Goal: Find specific page/section: Find specific page/section

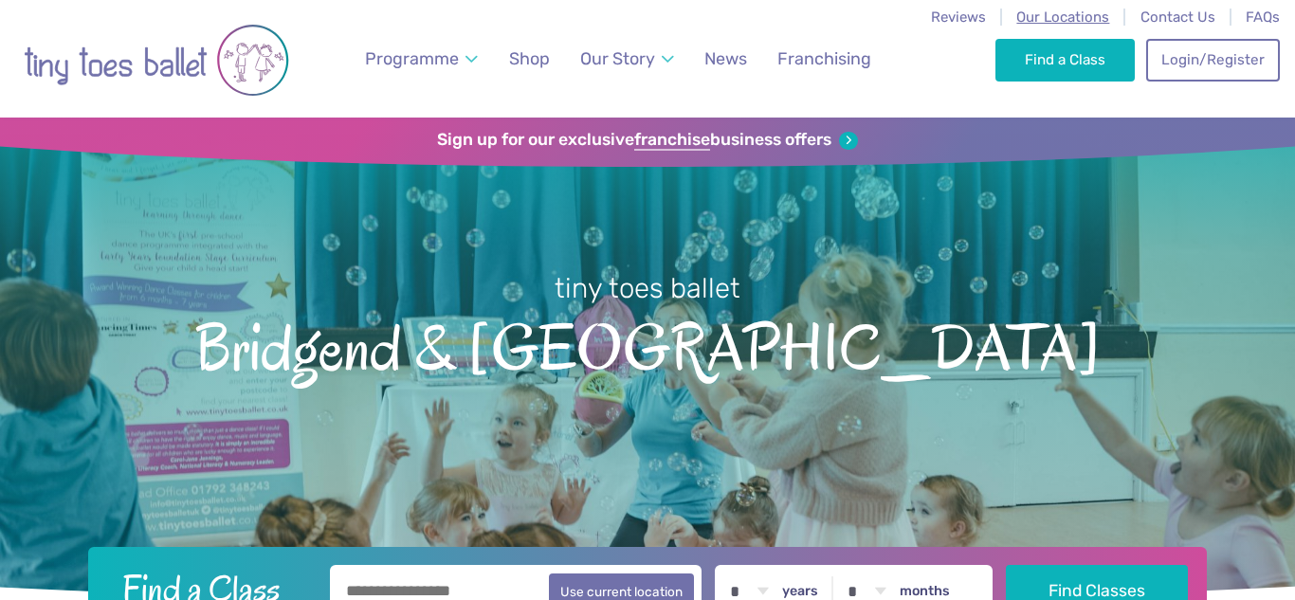
click at [1061, 9] on span "Our Locations" at bounding box center [1062, 17] width 93 height 17
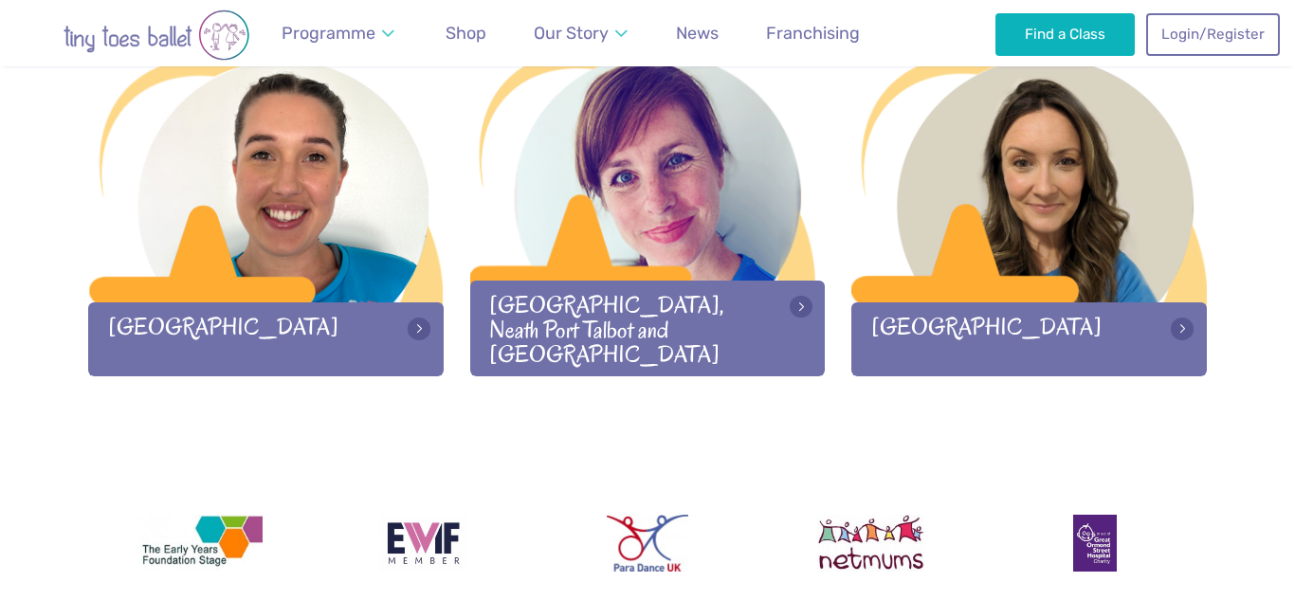
scroll to position [2718, 0]
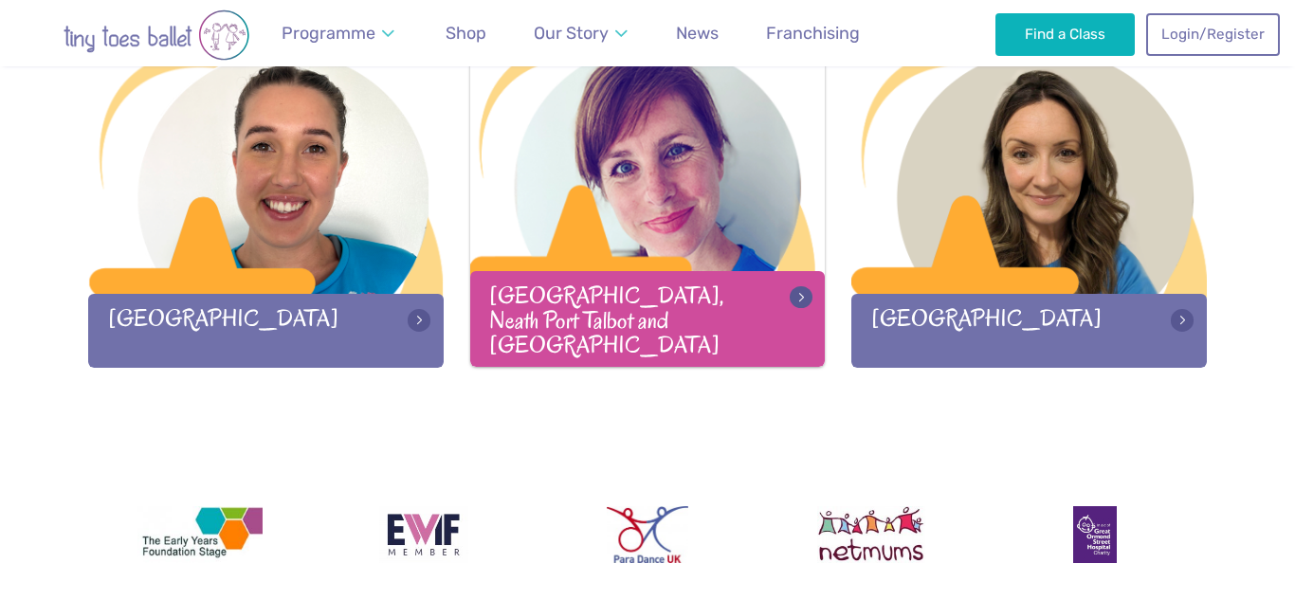
click at [671, 290] on div at bounding box center [647, 171] width 355 height 250
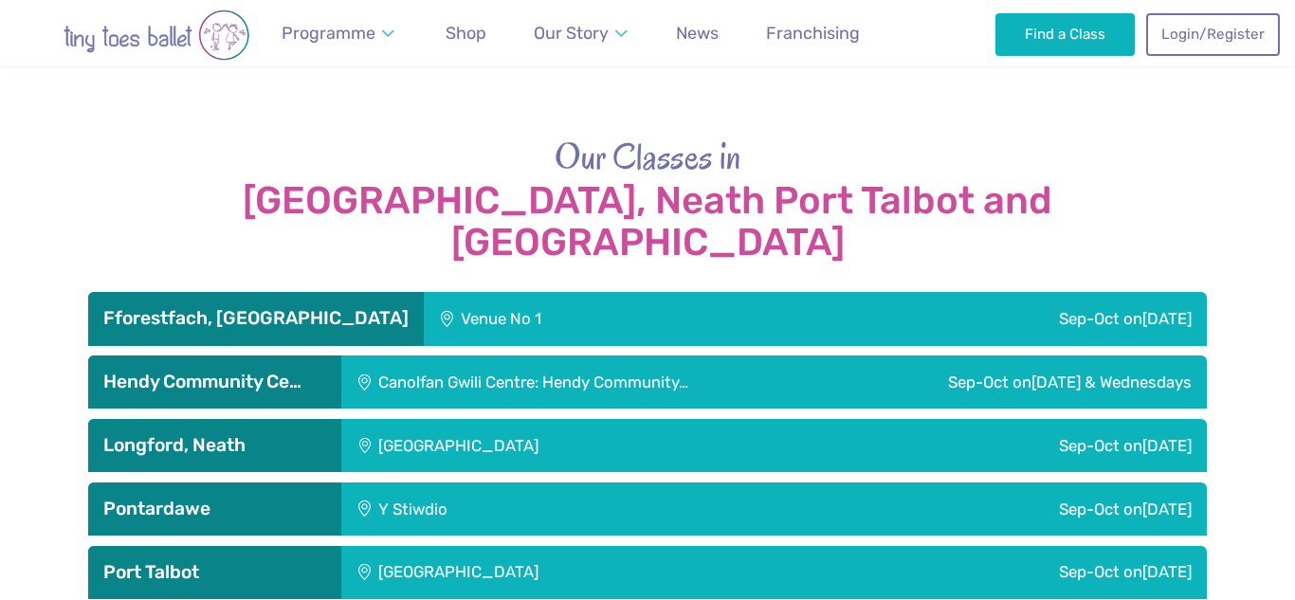
scroll to position [3072, 0]
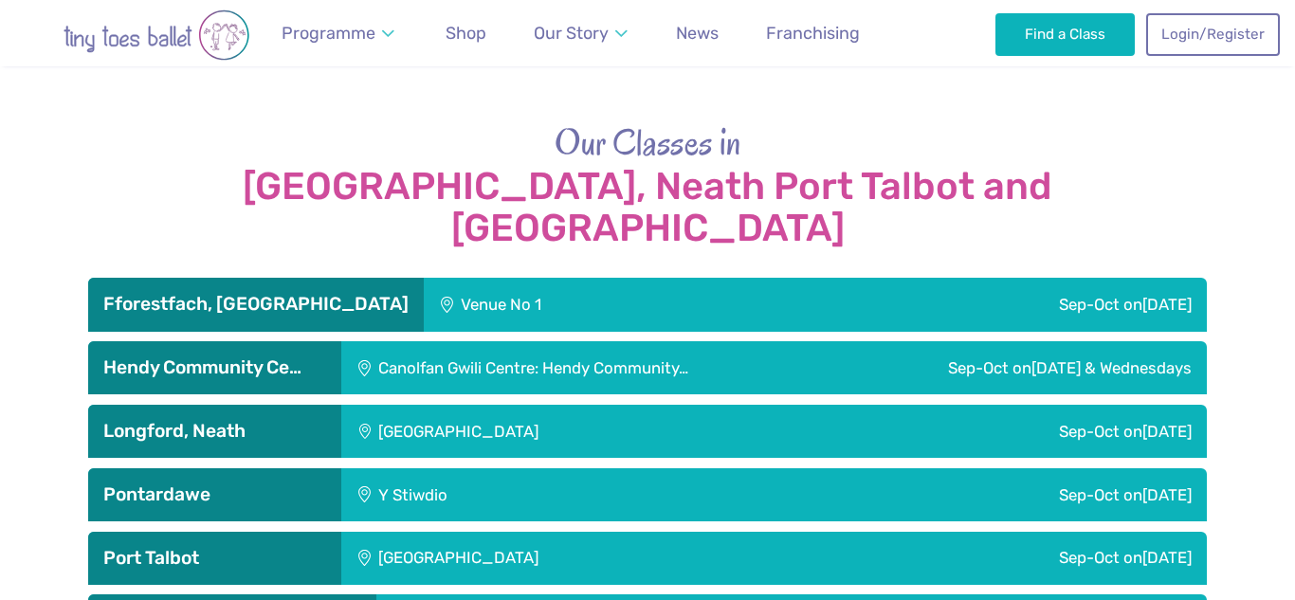
click at [264, 293] on h3 "Fforestfach, [GEOGRAPHIC_DATA]" at bounding box center [255, 304] width 305 height 23
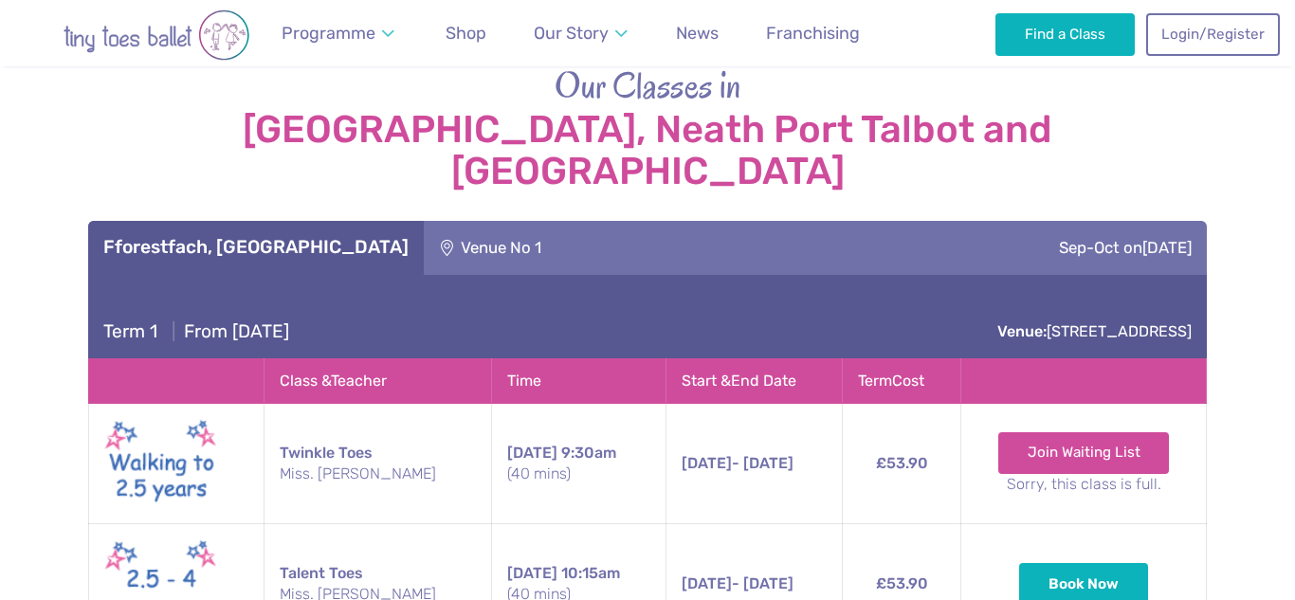
scroll to position [3125, 0]
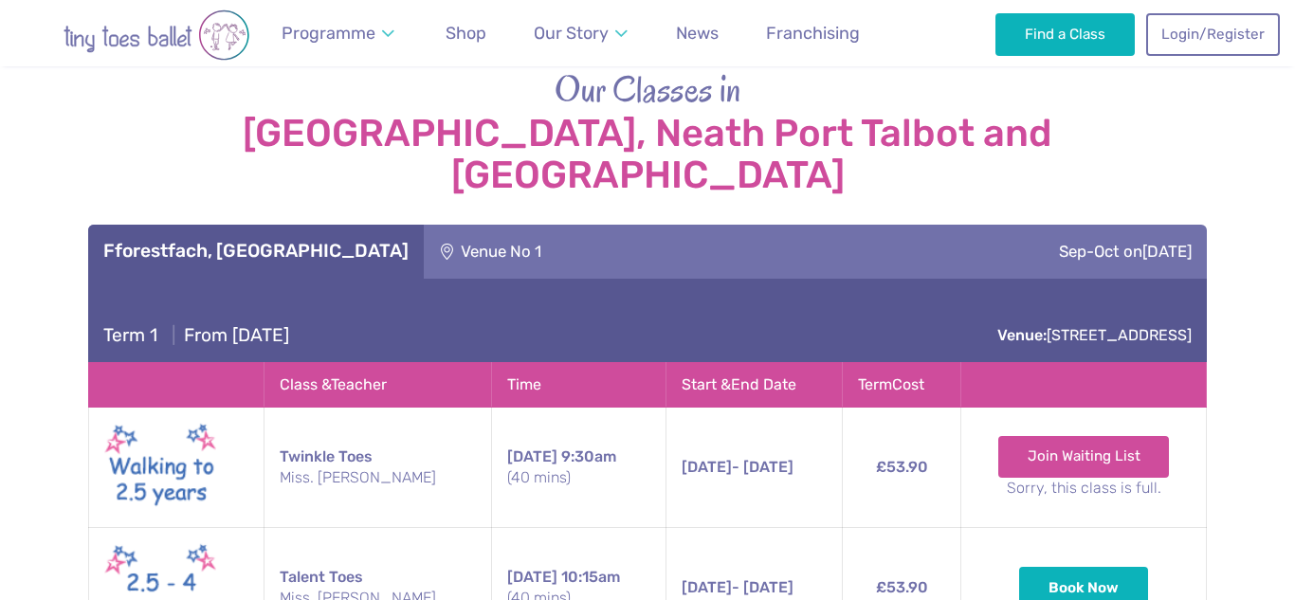
click at [304, 240] on h3 "Fforestfach, Swansea" at bounding box center [255, 251] width 305 height 23
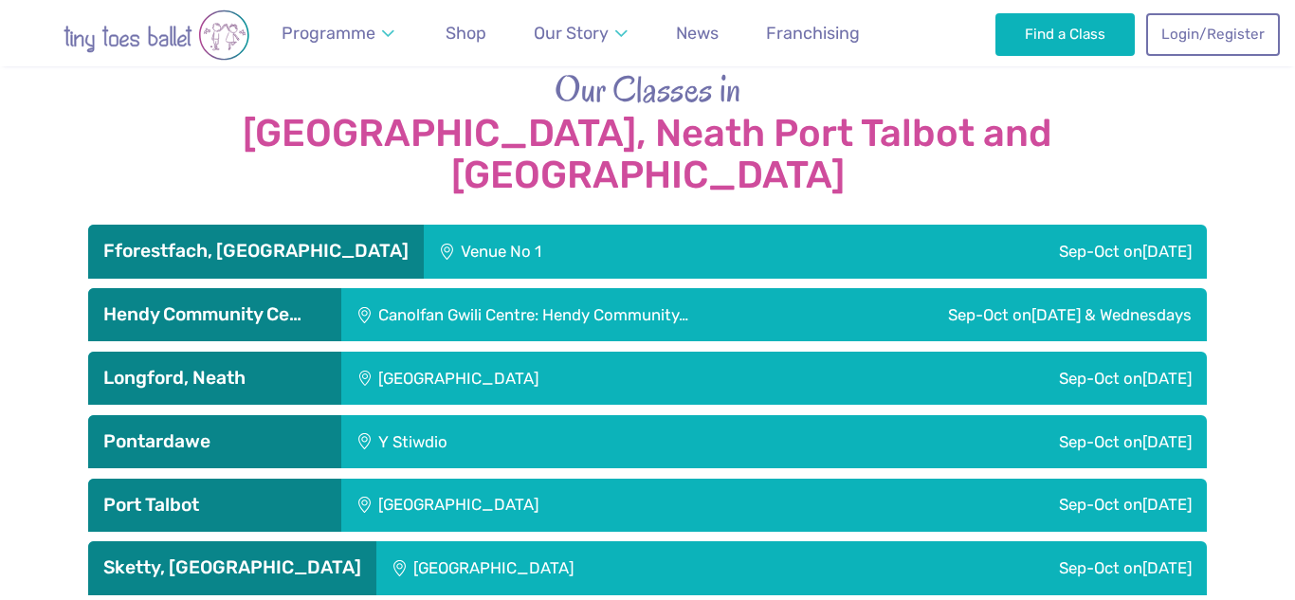
click at [296, 303] on h3 "Hendy Community Ce…" at bounding box center [214, 314] width 223 height 23
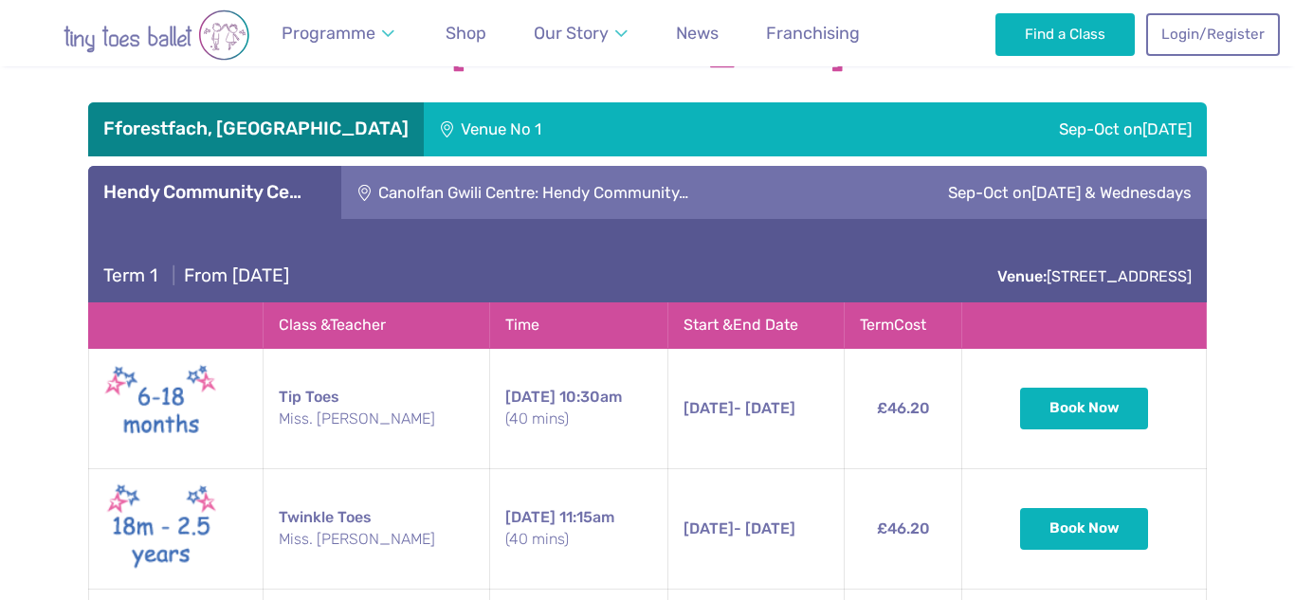
scroll to position [3246, 0]
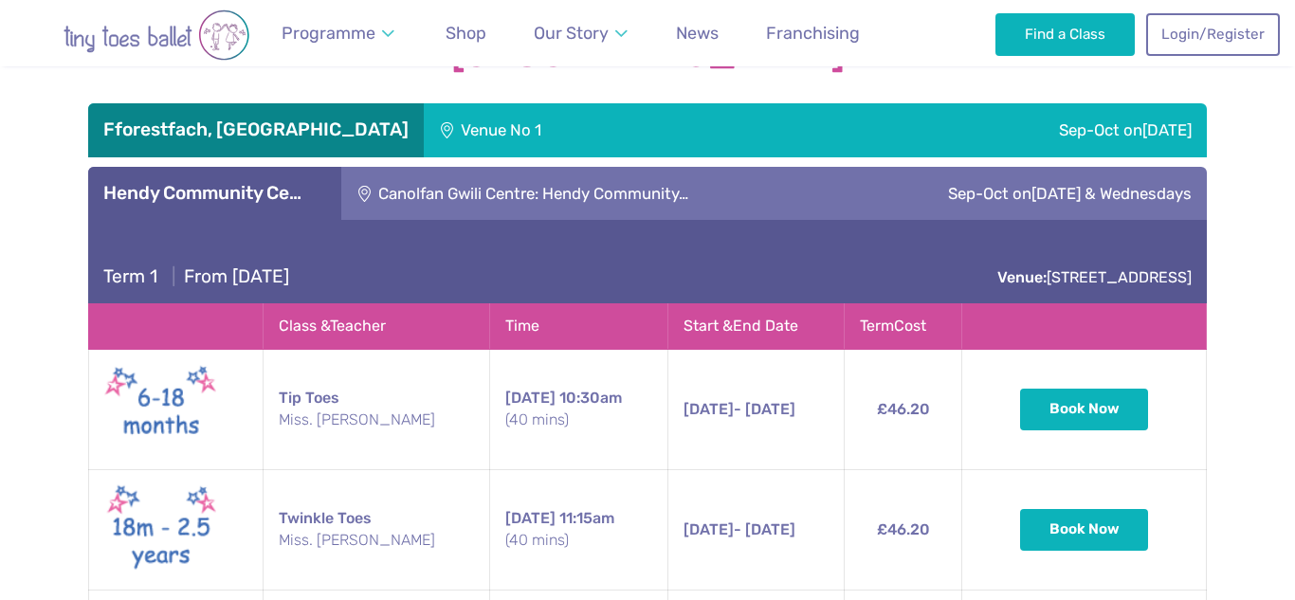
click at [309, 167] on div "Hendy Community Ce…" at bounding box center [214, 193] width 253 height 53
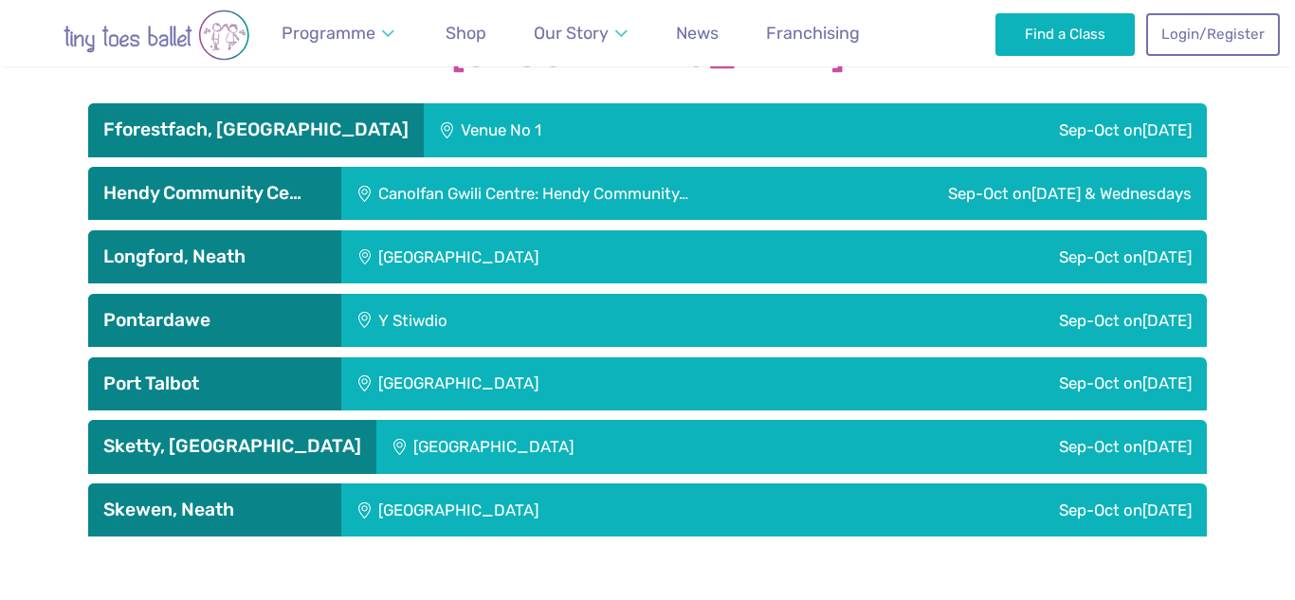
click at [308, 245] on h3 "Longford, Neath" at bounding box center [214, 256] width 223 height 23
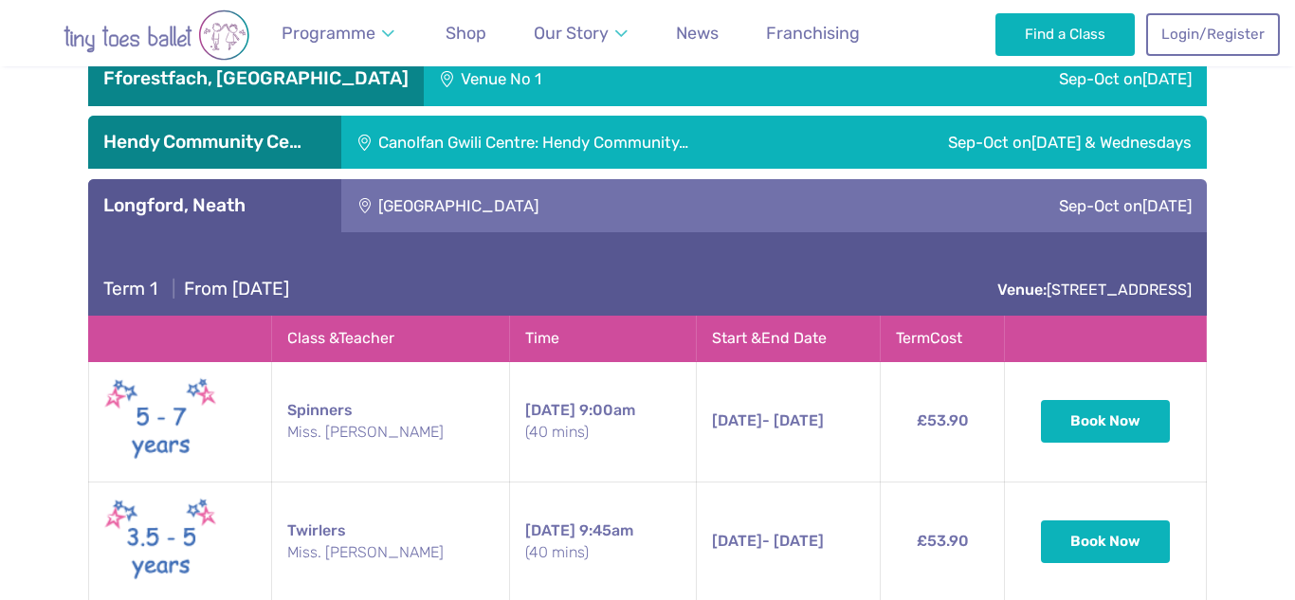
scroll to position [3294, 0]
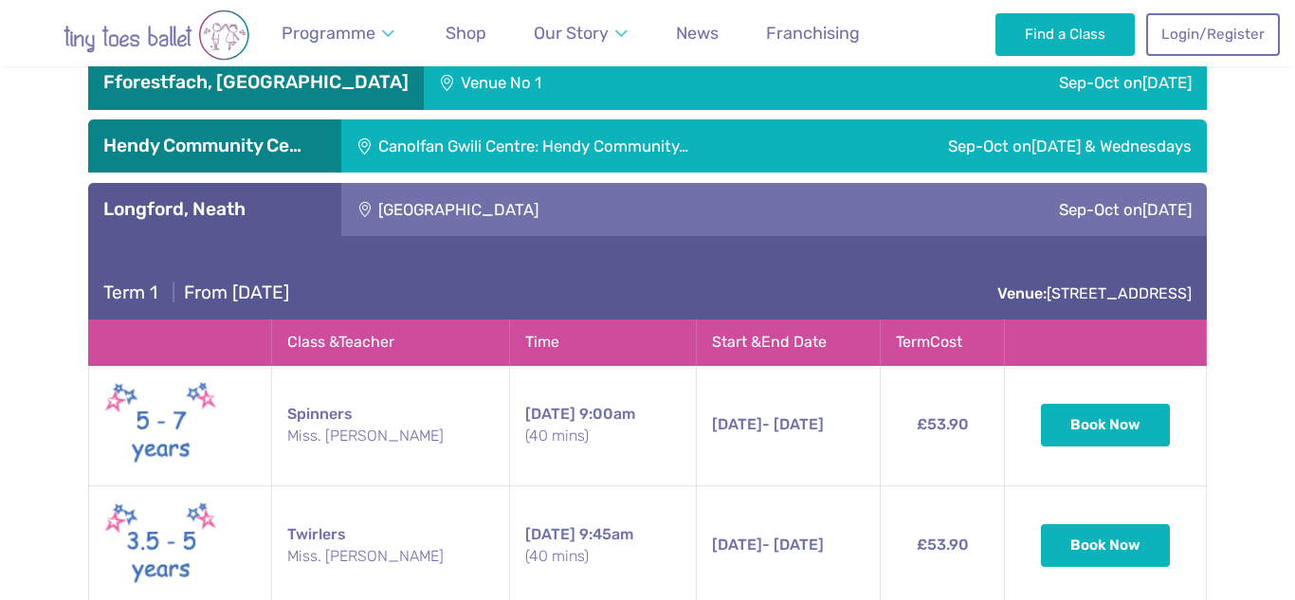
click at [311, 198] on h3 "Longford, Neath" at bounding box center [214, 209] width 223 height 23
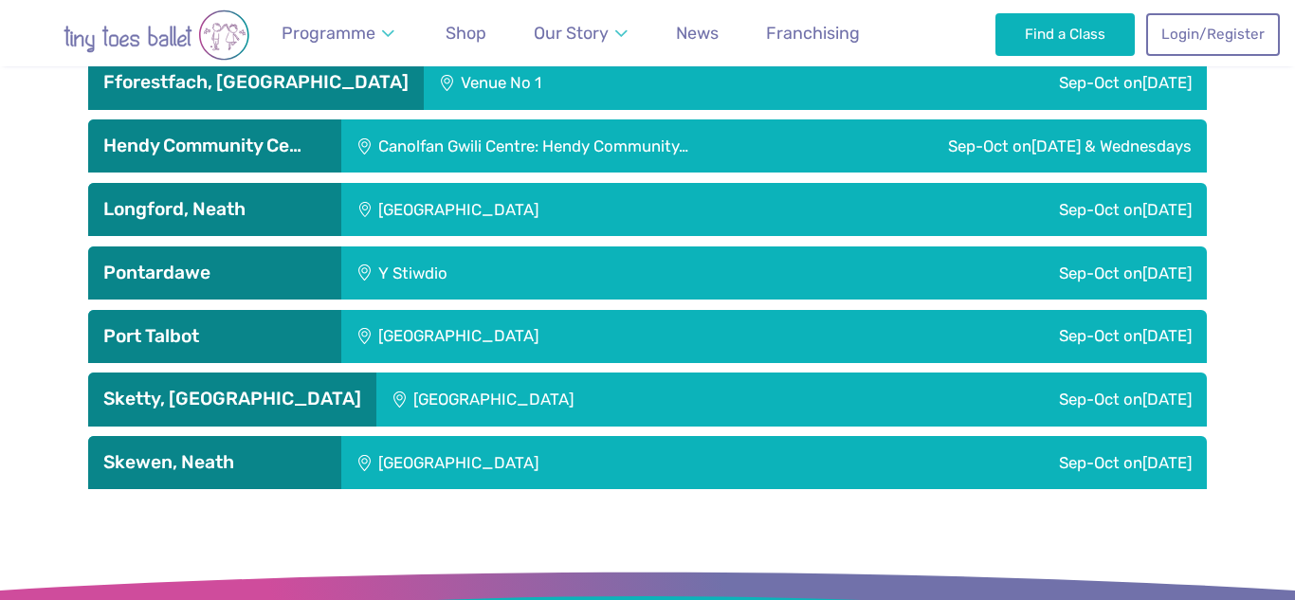
click at [293, 246] on div "Pontardawe" at bounding box center [214, 272] width 253 height 53
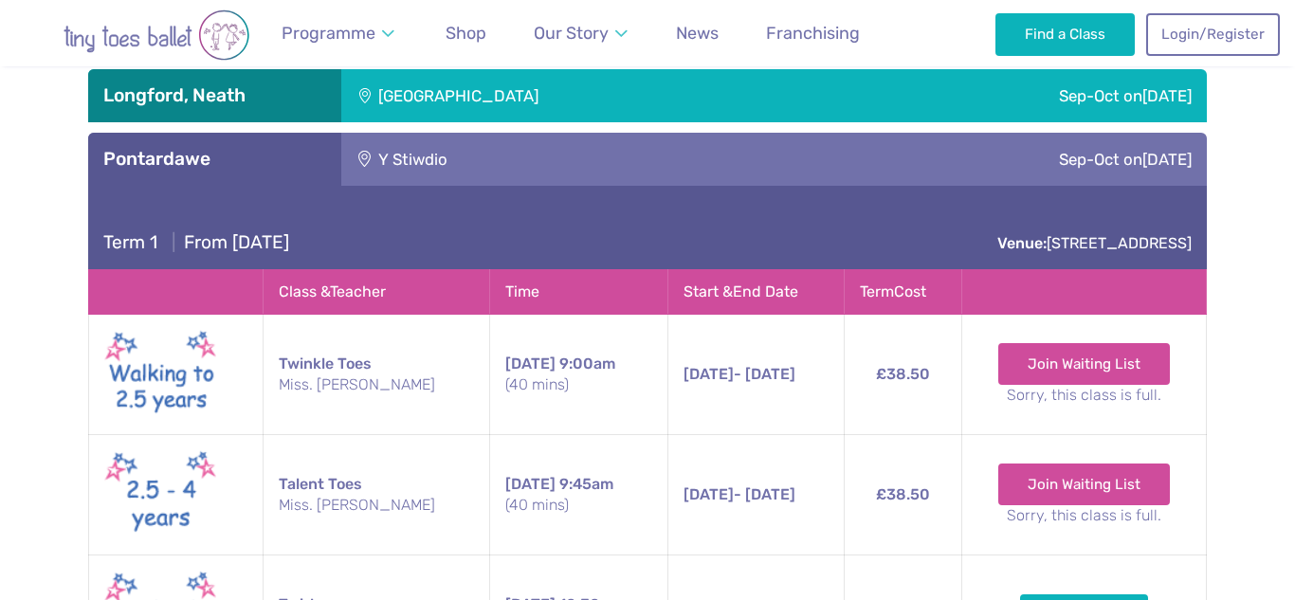
scroll to position [3367, 0]
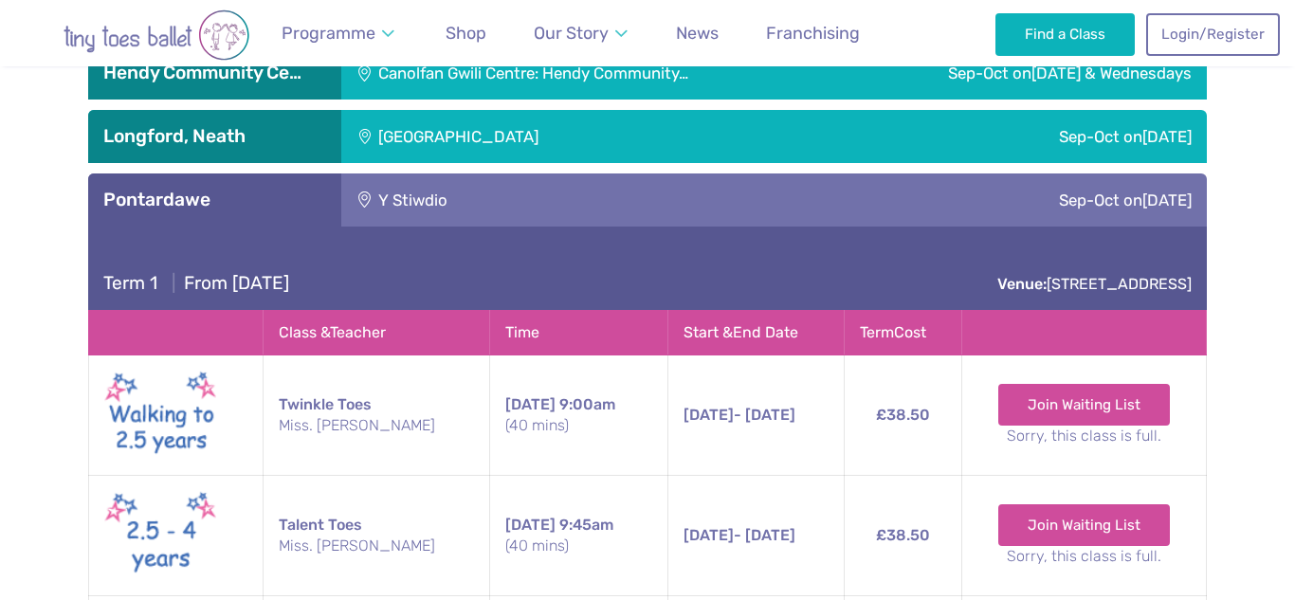
click at [300, 189] on h3 "Pontardawe" at bounding box center [214, 200] width 223 height 23
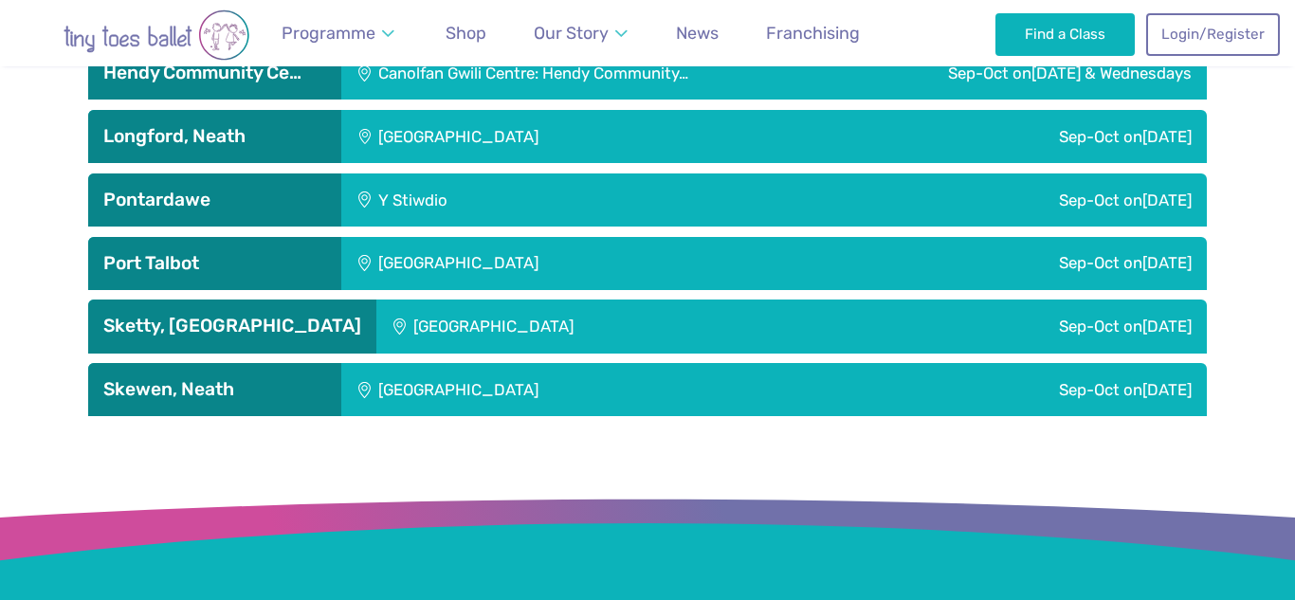
click at [297, 252] on h3 "Port Talbot" at bounding box center [214, 263] width 223 height 23
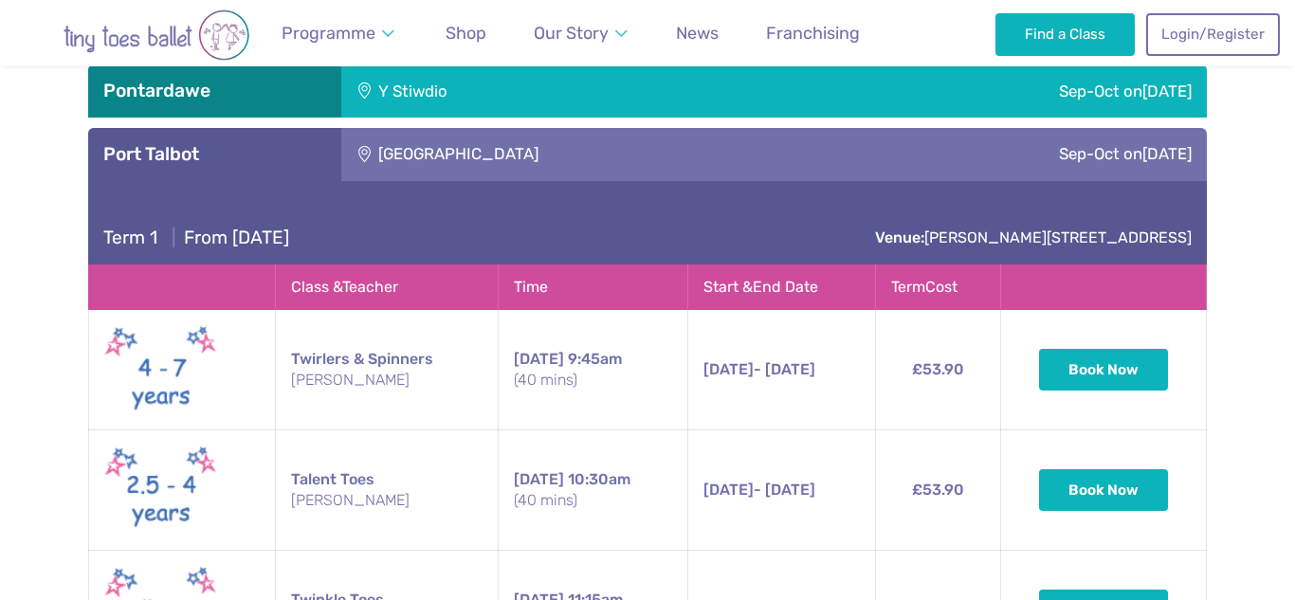
scroll to position [3475, 0]
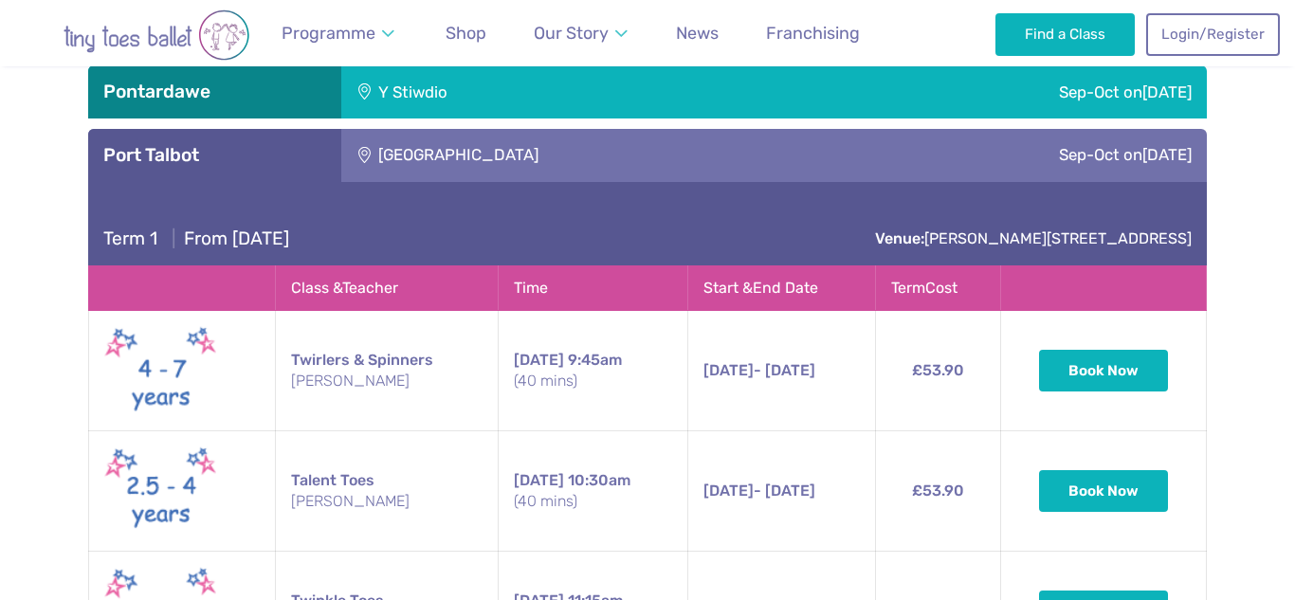
click at [320, 144] on h3 "Port Talbot" at bounding box center [214, 155] width 223 height 23
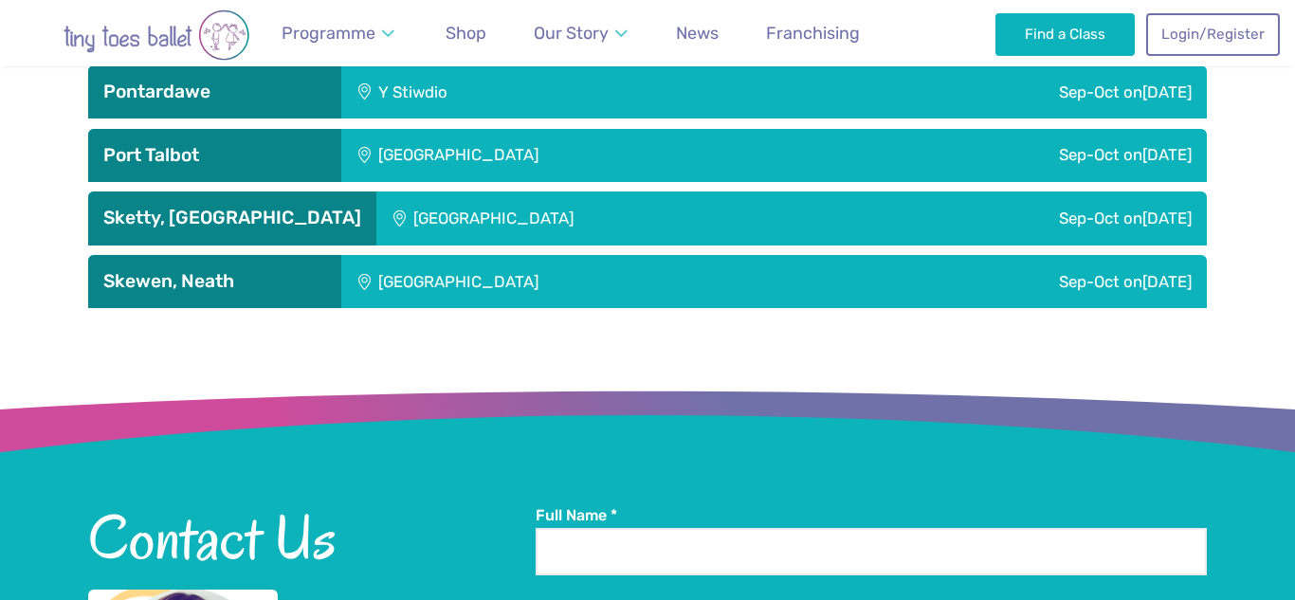
click at [292, 207] on h3 "Sketty, Swansea" at bounding box center [232, 218] width 258 height 23
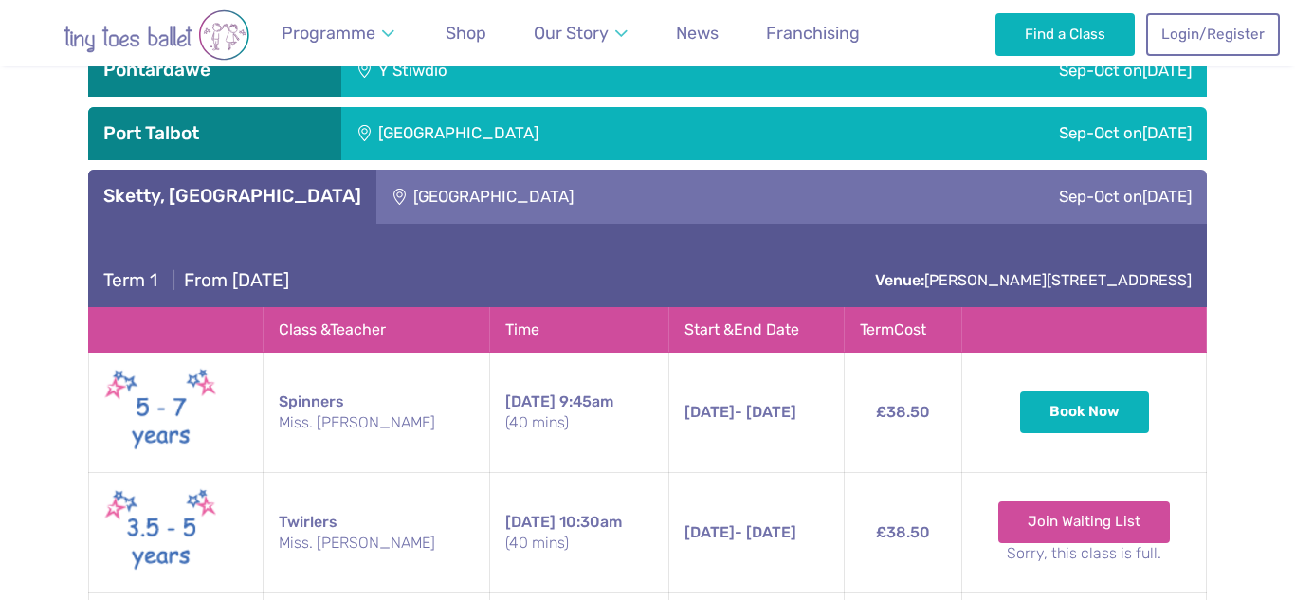
scroll to position [3489, 0]
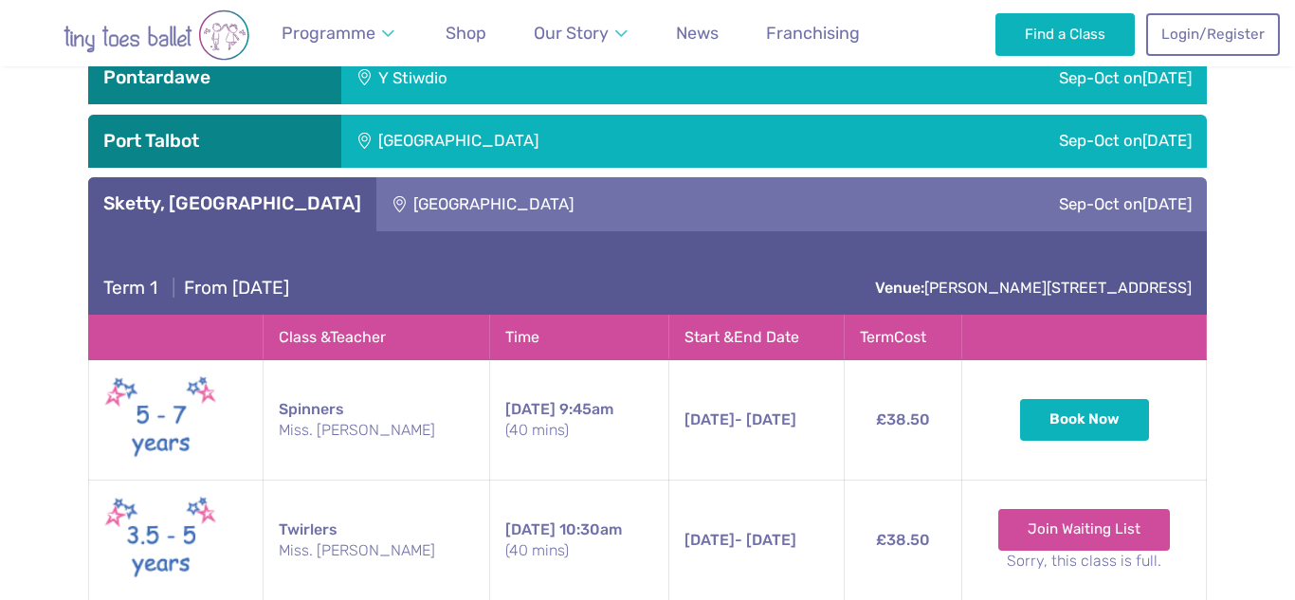
click at [255, 177] on div "Sketty, Swansea" at bounding box center [232, 203] width 288 height 53
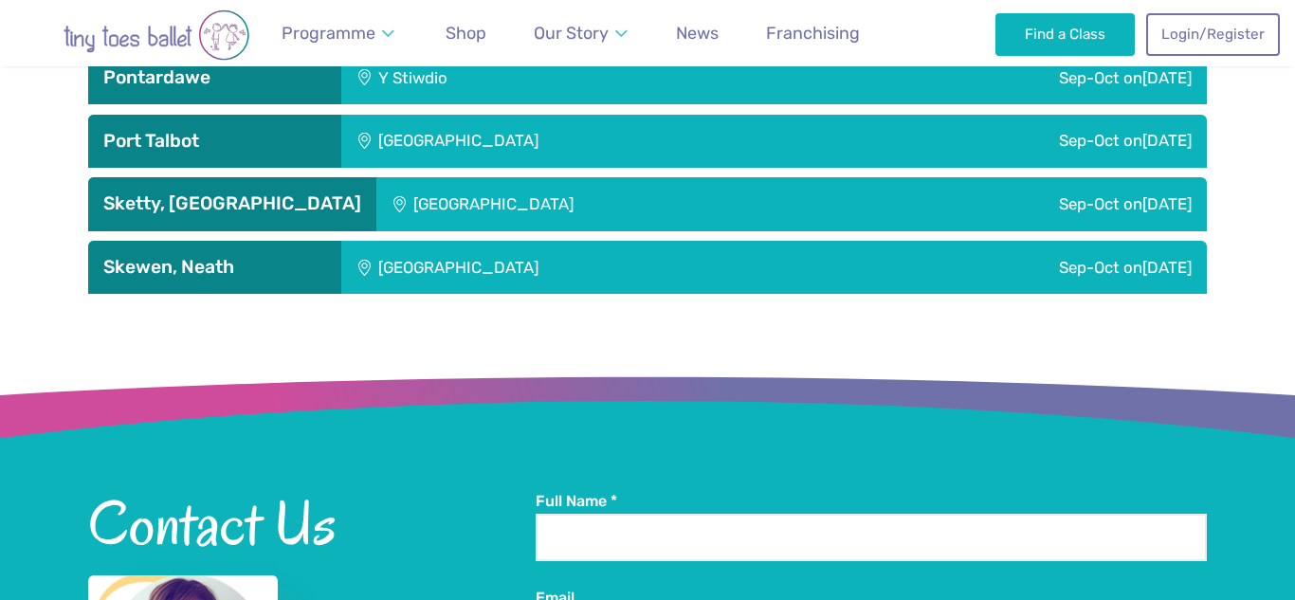
click at [250, 256] on h3 "Skewen, Neath" at bounding box center [214, 267] width 223 height 23
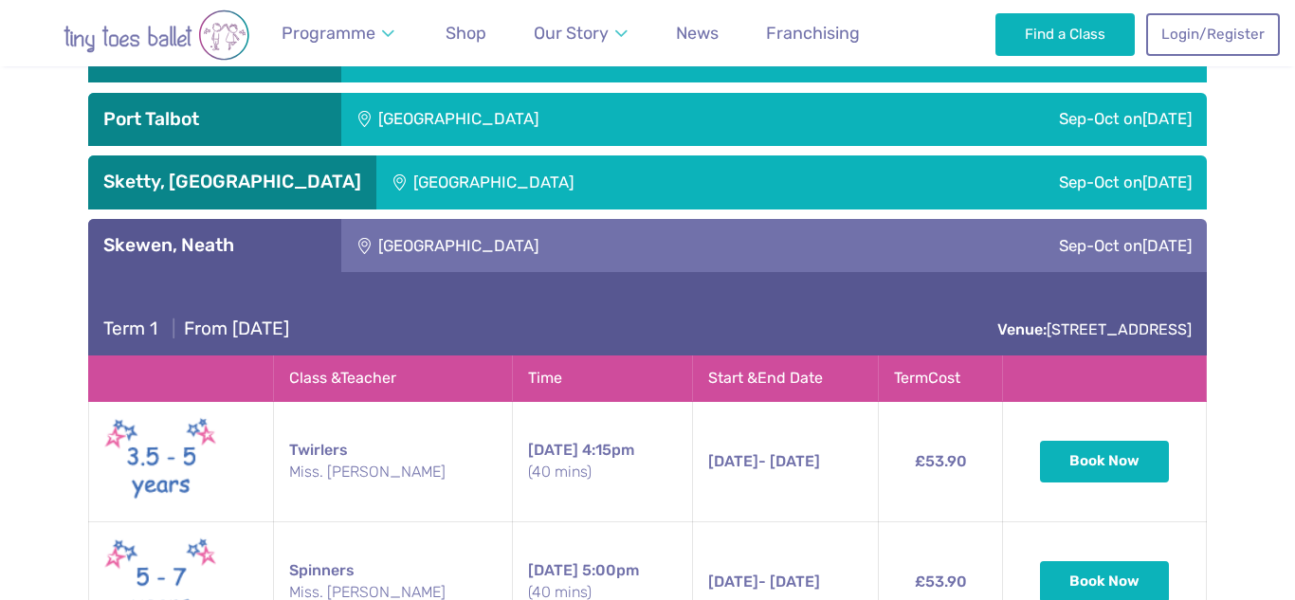
scroll to position [3507, 0]
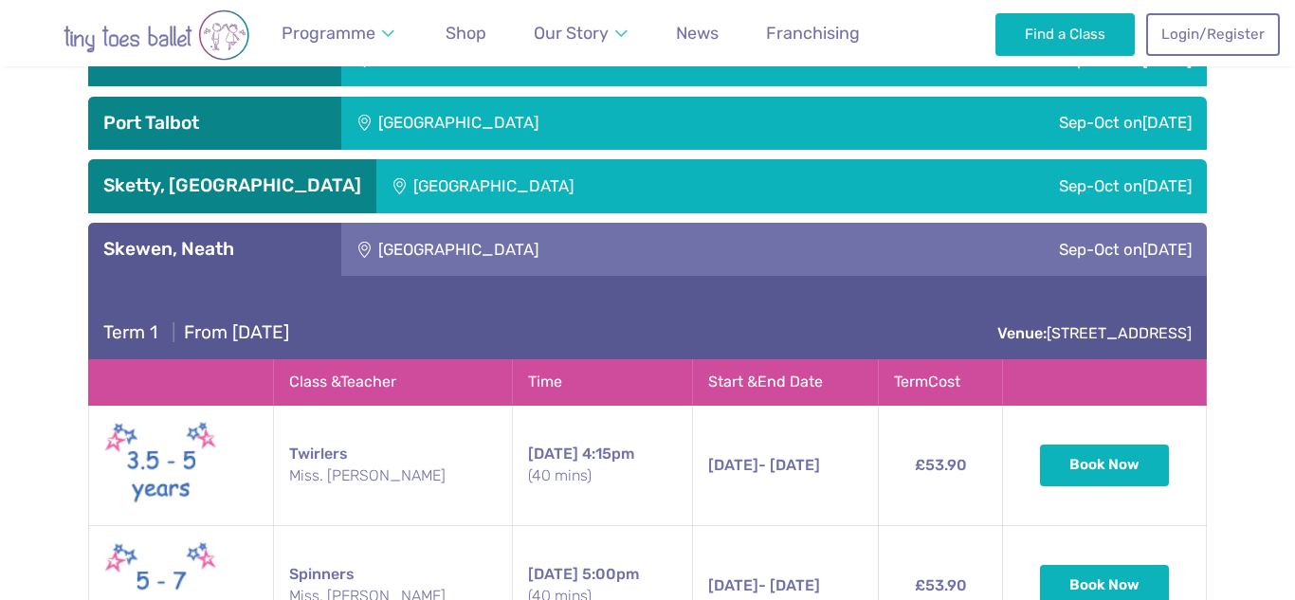
click at [249, 238] on h3 "Skewen, Neath" at bounding box center [214, 249] width 223 height 23
